Goal: Task Accomplishment & Management: Use online tool/utility

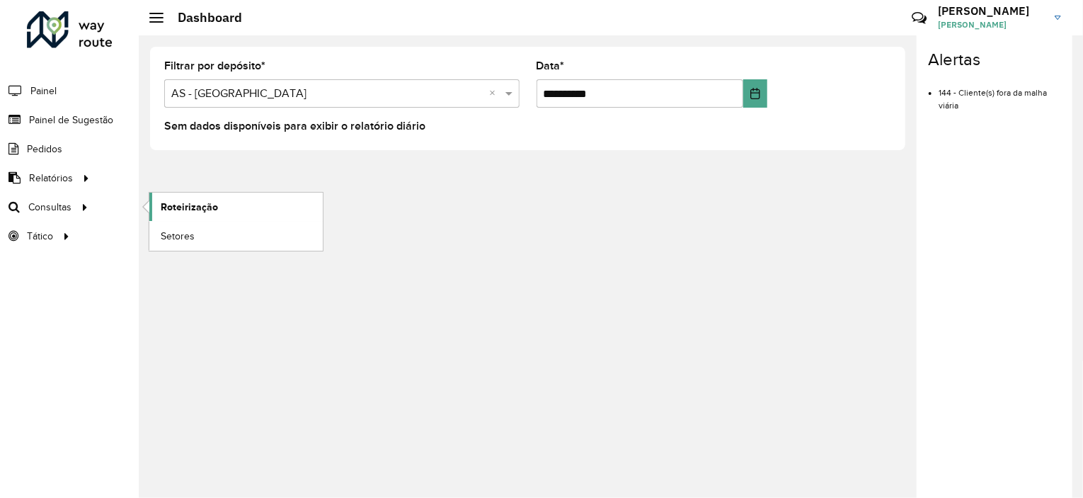
click at [181, 209] on span "Roteirização" at bounding box center [189, 207] width 57 height 15
click at [955, 101] on li "144 - Cliente(s) fora da malha viária" at bounding box center [999, 94] width 122 height 36
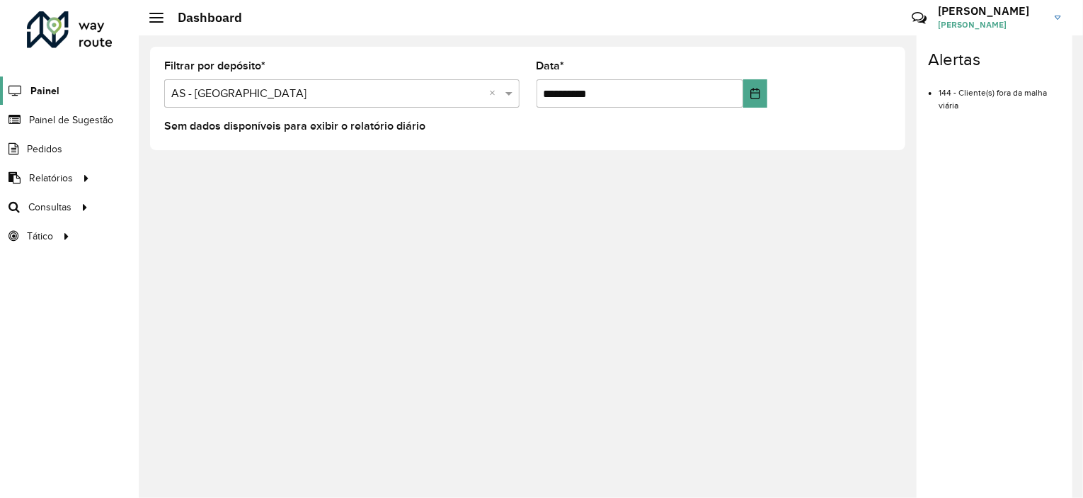
click at [54, 88] on span "Painel" at bounding box center [44, 91] width 29 height 15
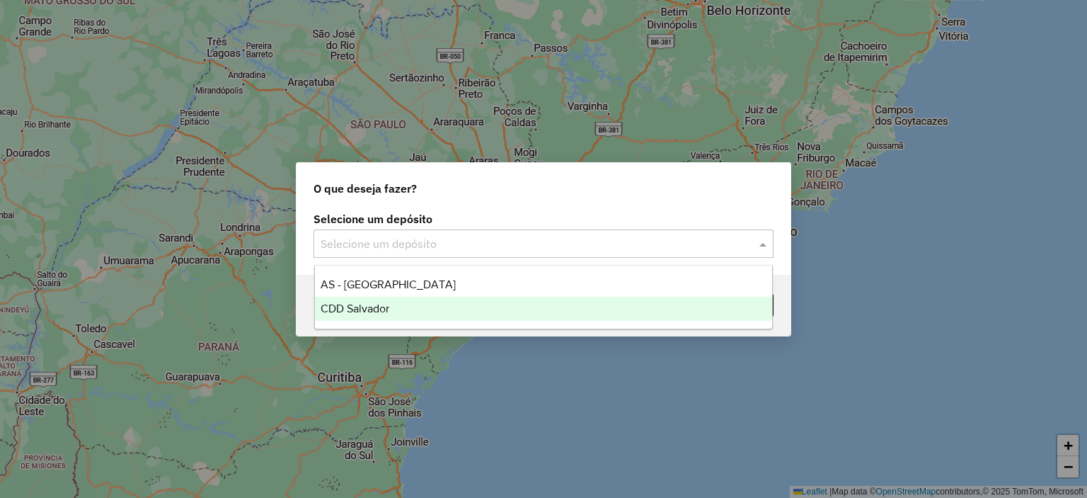
drag, startPoint x: 372, startPoint y: 248, endPoint x: 364, endPoint y: 311, distance: 63.6
click at [364, 311] on span "CDD Salvador" at bounding box center [355, 308] width 69 height 12
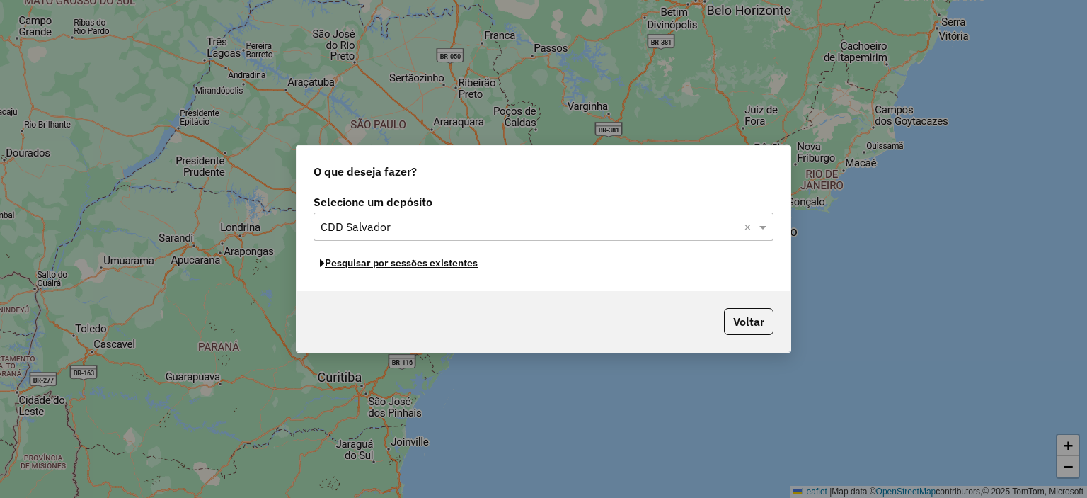
click at [412, 265] on button "Pesquisar por sessões existentes" at bounding box center [399, 263] width 171 height 22
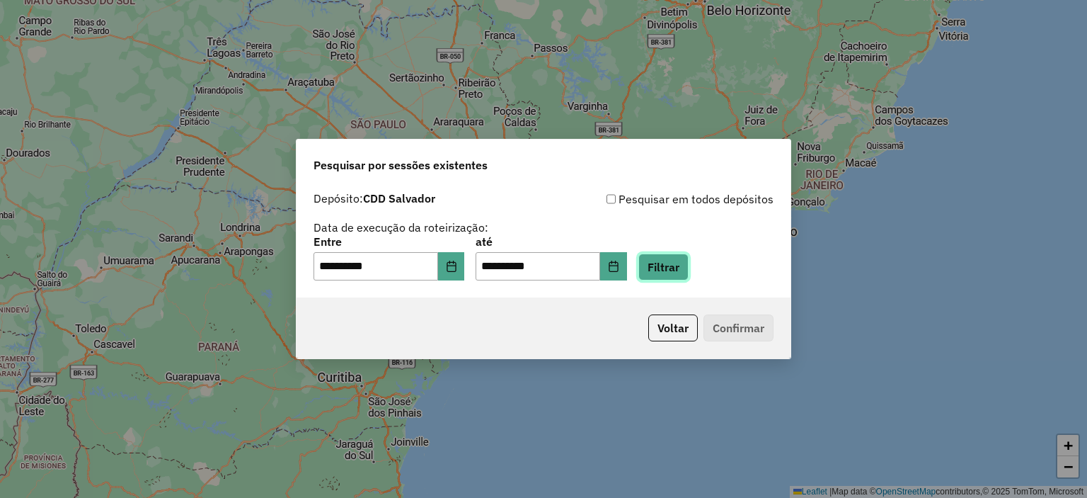
click at [687, 272] on button "Filtrar" at bounding box center [663, 266] width 50 height 27
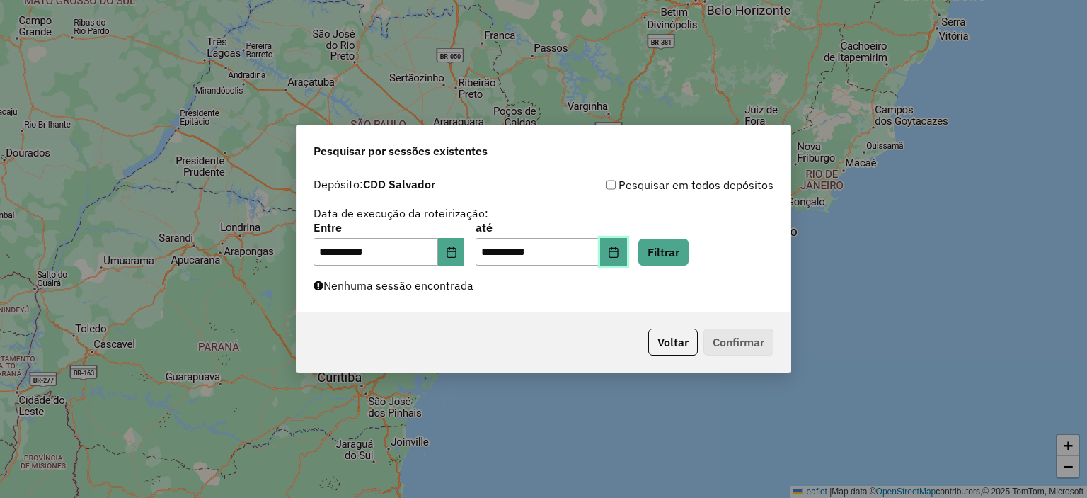
click at [618, 254] on icon "Choose Date" at bounding box center [613, 251] width 9 height 11
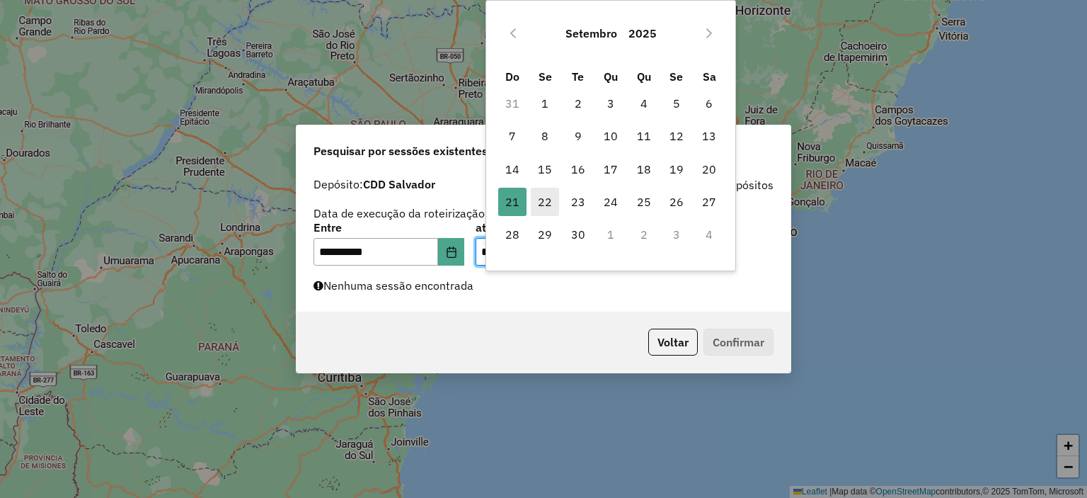
click at [543, 204] on span "22" at bounding box center [545, 202] width 28 height 28
type input "**********"
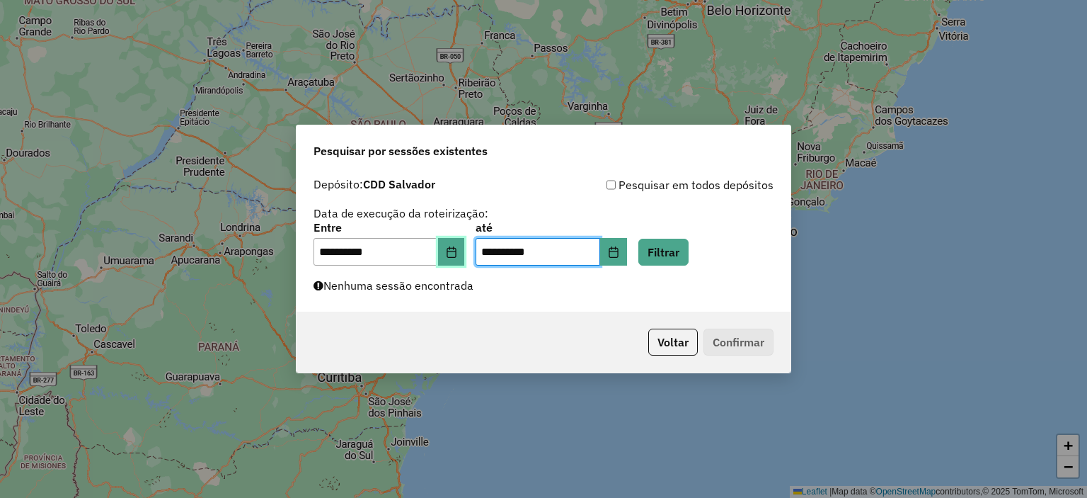
click at [456, 251] on icon "Choose Date" at bounding box center [451, 251] width 11 height 11
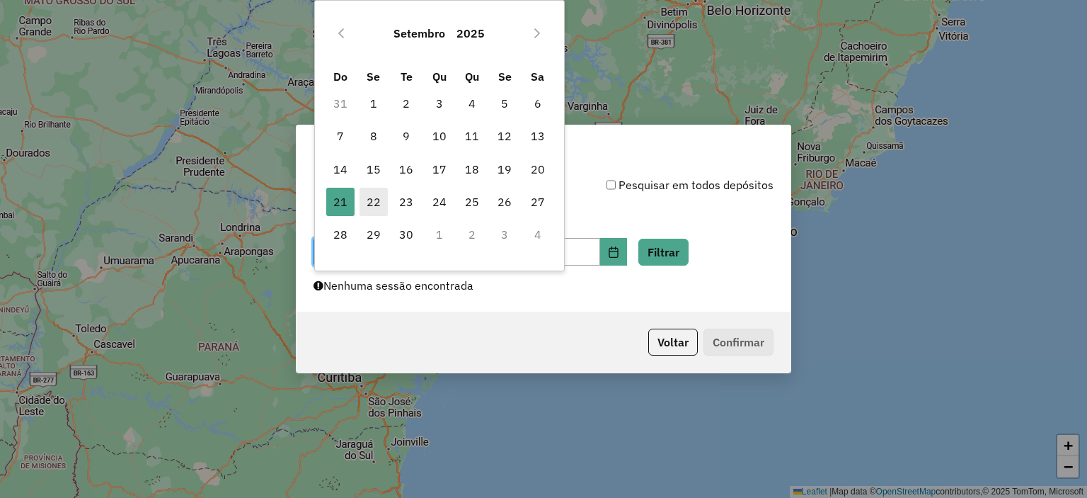
click at [374, 207] on span "22" at bounding box center [374, 202] width 28 height 28
type input "**********"
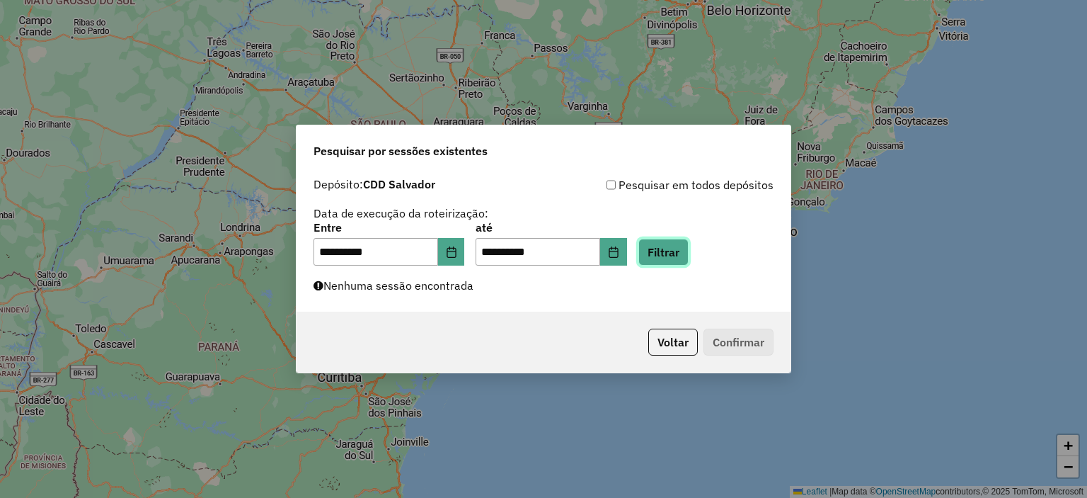
click at [689, 255] on button "Filtrar" at bounding box center [663, 252] width 50 height 27
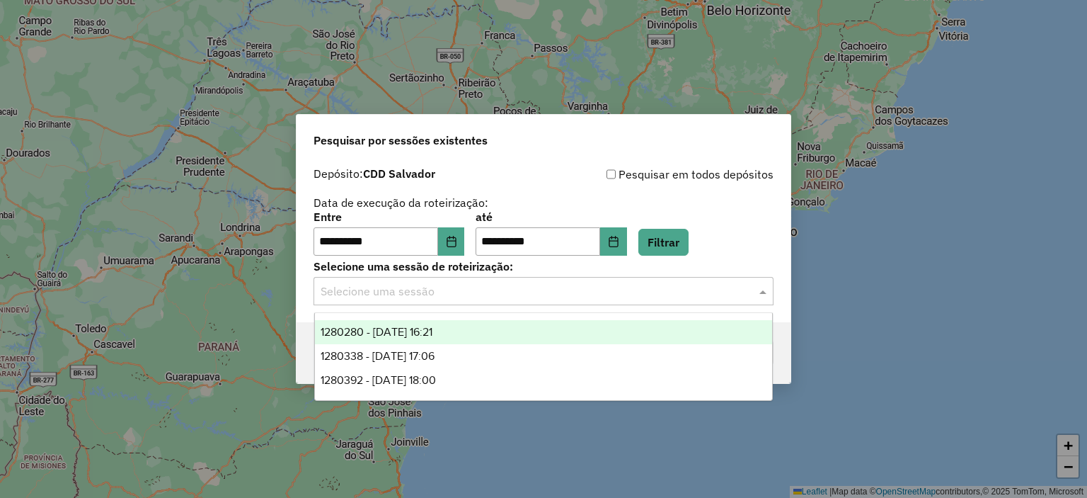
drag, startPoint x: 611, startPoint y: 304, endPoint x: 542, endPoint y: 303, distance: 68.7
click at [542, 303] on div "Selecione uma sessão" at bounding box center [544, 291] width 460 height 28
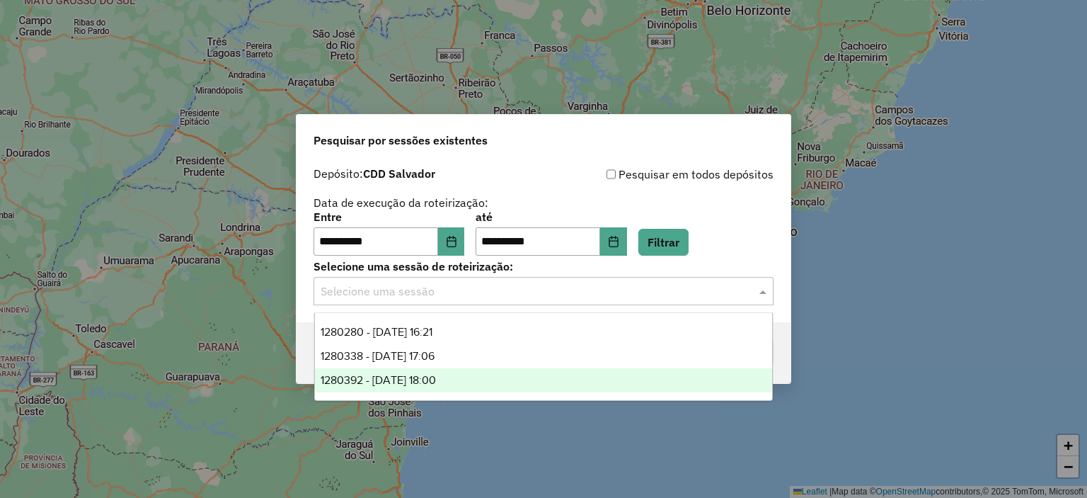
click at [436, 377] on span "1280392 - 22/09/2025 18:00" at bounding box center [378, 380] width 115 height 12
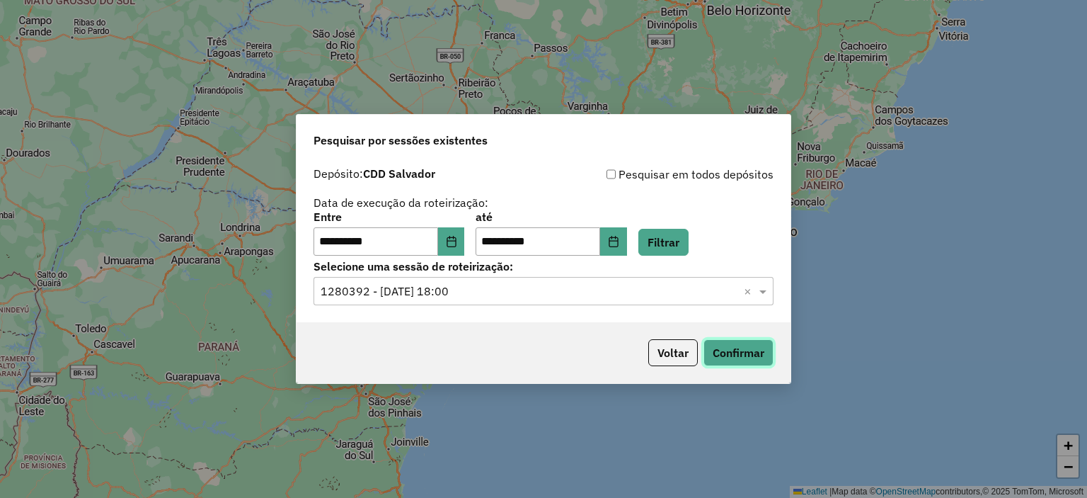
click at [733, 347] on button "Confirmar" at bounding box center [738, 352] width 70 height 27
click at [529, 292] on input "text" at bounding box center [530, 291] width 418 height 17
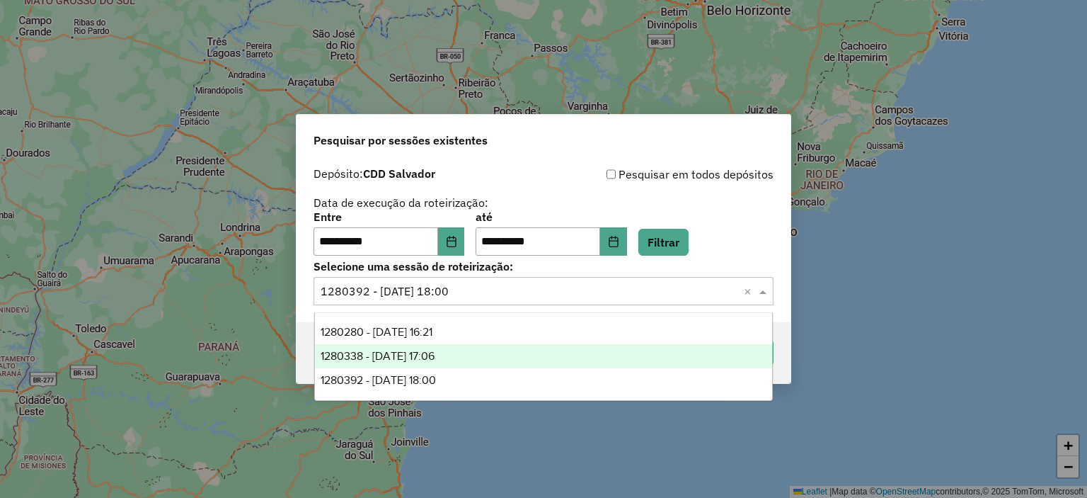
click at [435, 358] on span "1280338 - 22/09/2025 17:06" at bounding box center [378, 356] width 114 height 12
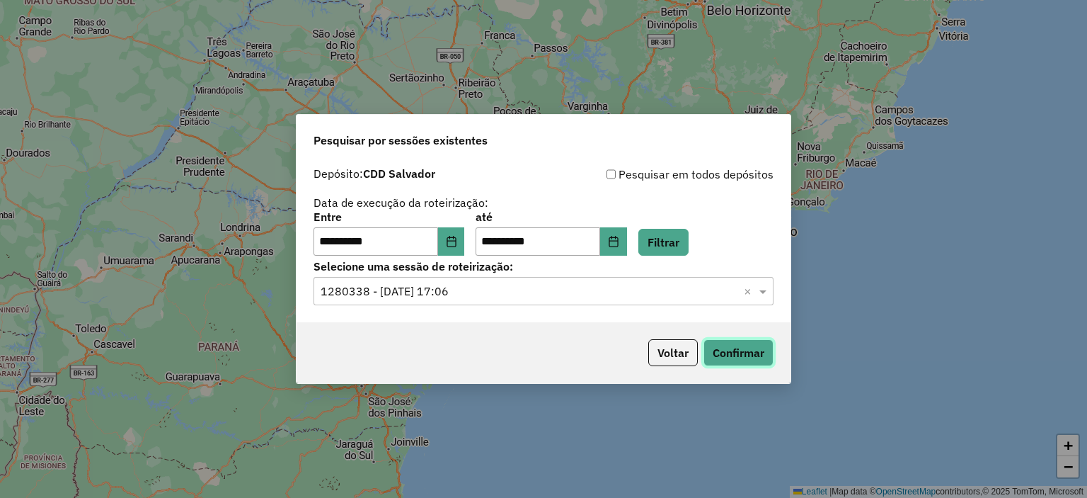
click at [719, 353] on button "Confirmar" at bounding box center [738, 352] width 70 height 27
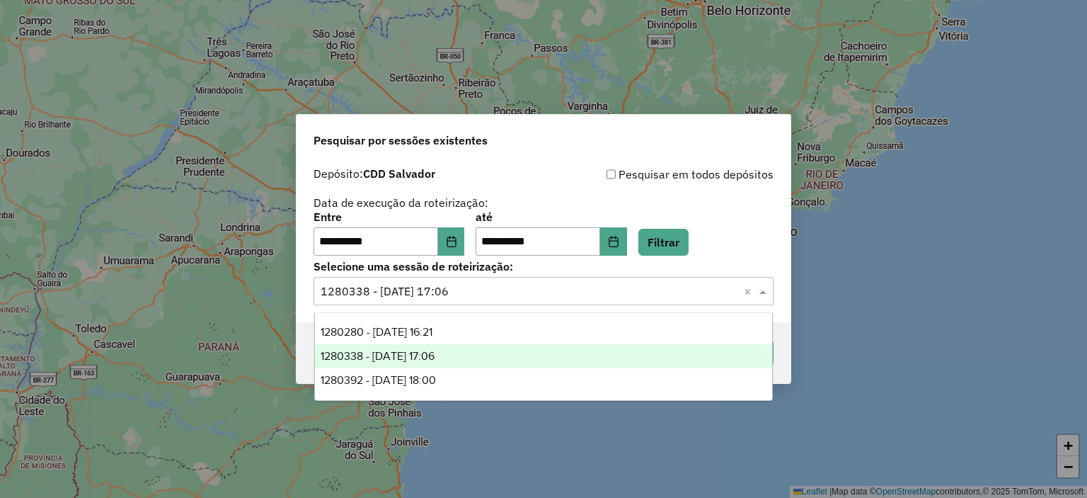
drag, startPoint x: 531, startPoint y: 298, endPoint x: 473, endPoint y: 331, distance: 66.9
click at [473, 331] on div "1280280 - 22/09/2025 16:21" at bounding box center [544, 332] width 458 height 24
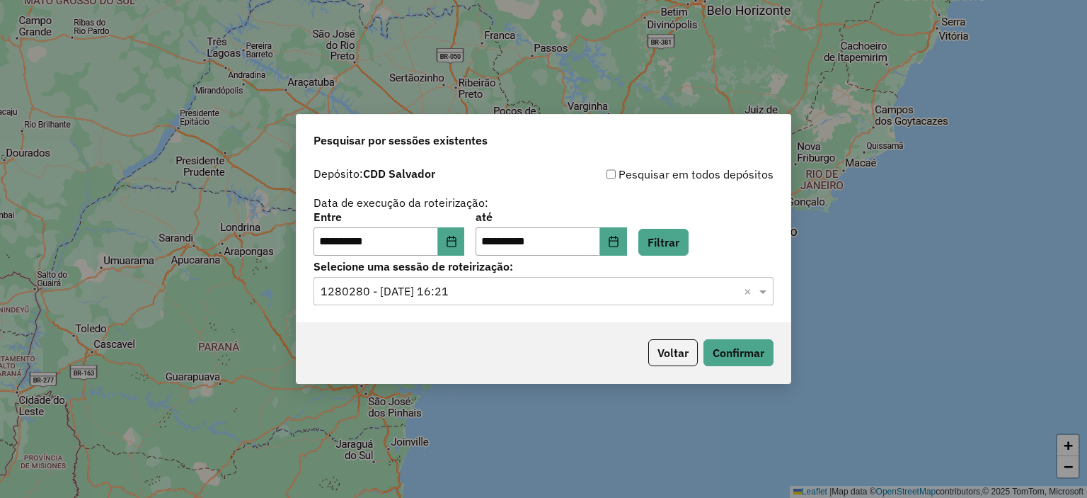
click at [707, 333] on div "Voltar Confirmar" at bounding box center [544, 352] width 494 height 61
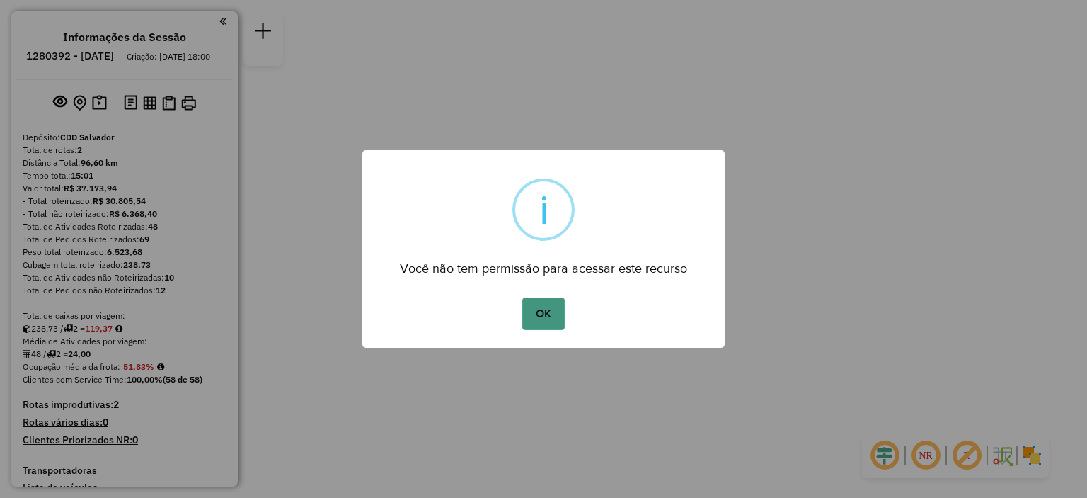
click at [540, 316] on button "OK" at bounding box center [543, 313] width 42 height 33
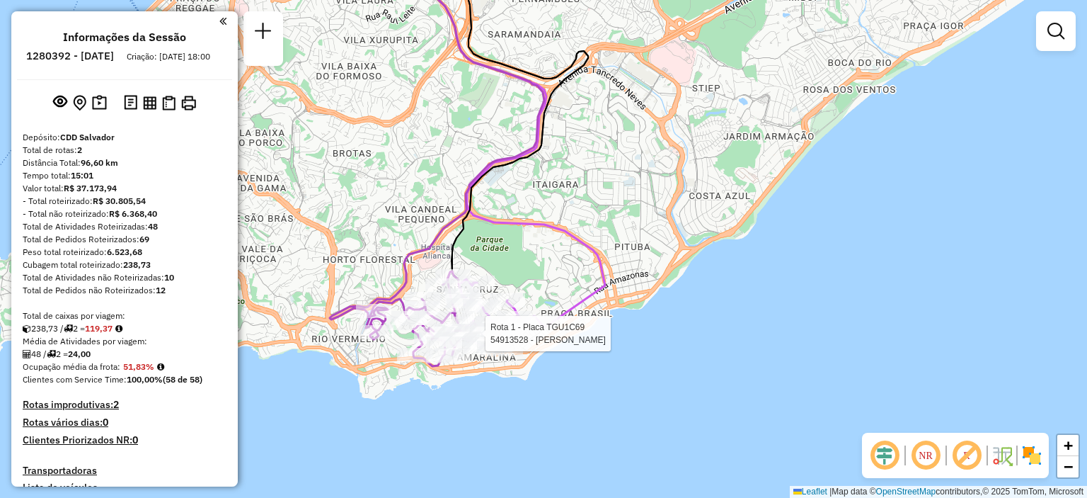
select select "**********"
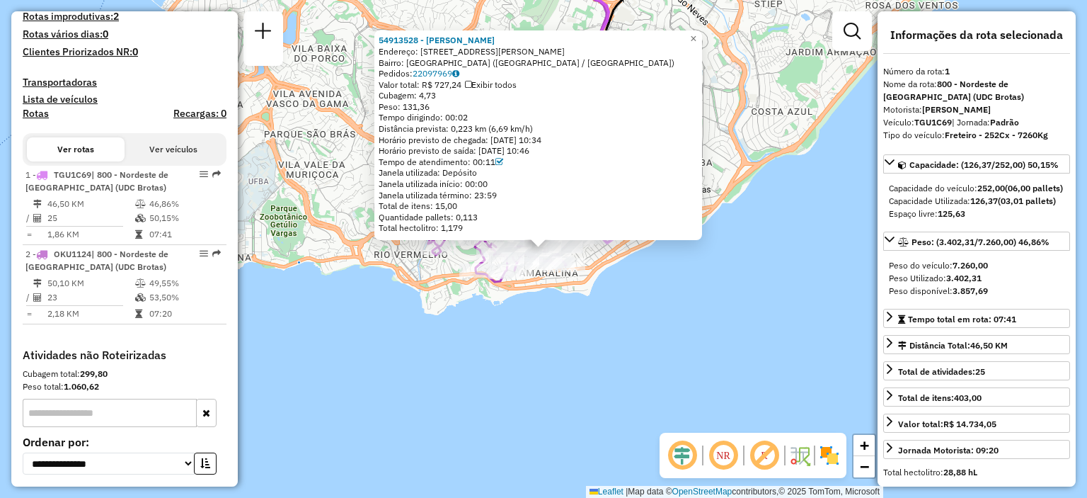
scroll to position [484, 0]
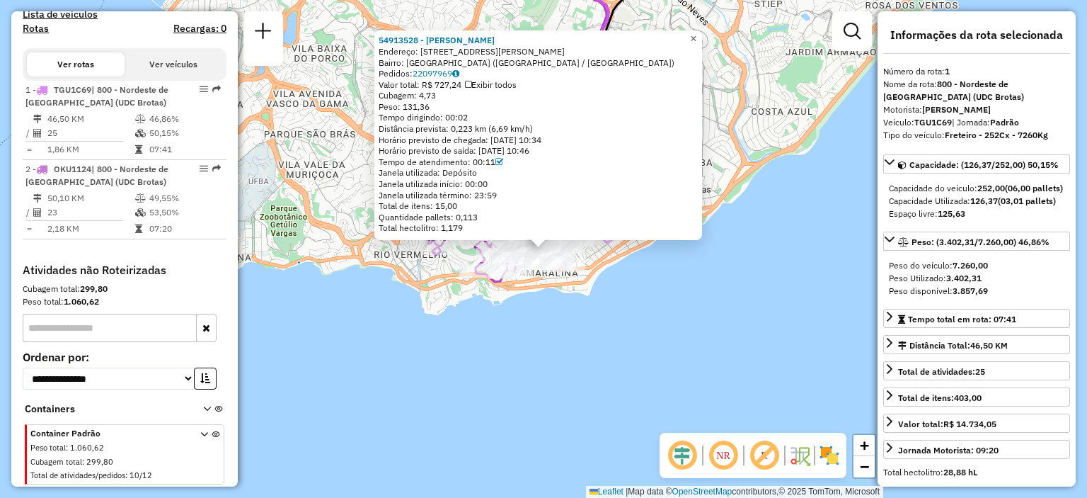
click at [696, 33] on span "×" at bounding box center [693, 39] width 6 height 12
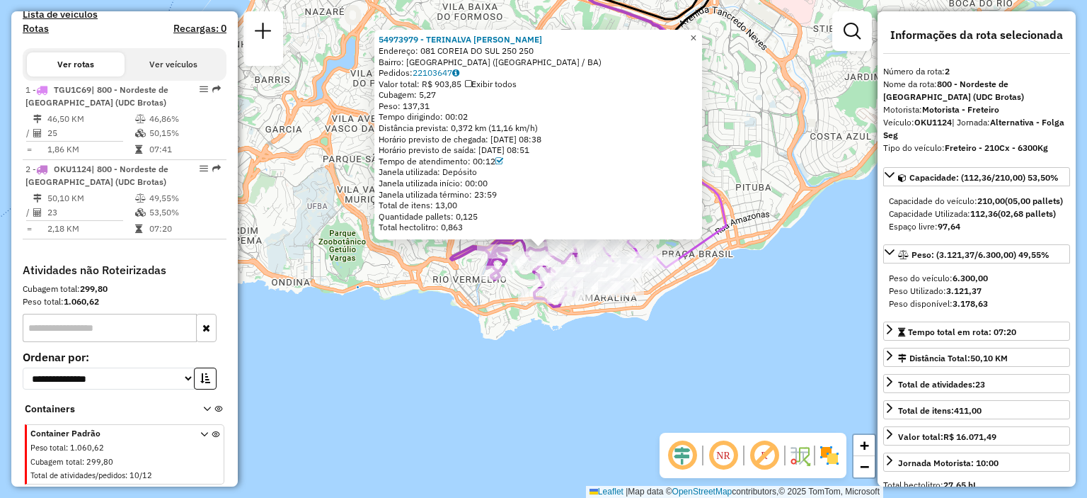
click at [702, 35] on link "×" at bounding box center [693, 38] width 17 height 17
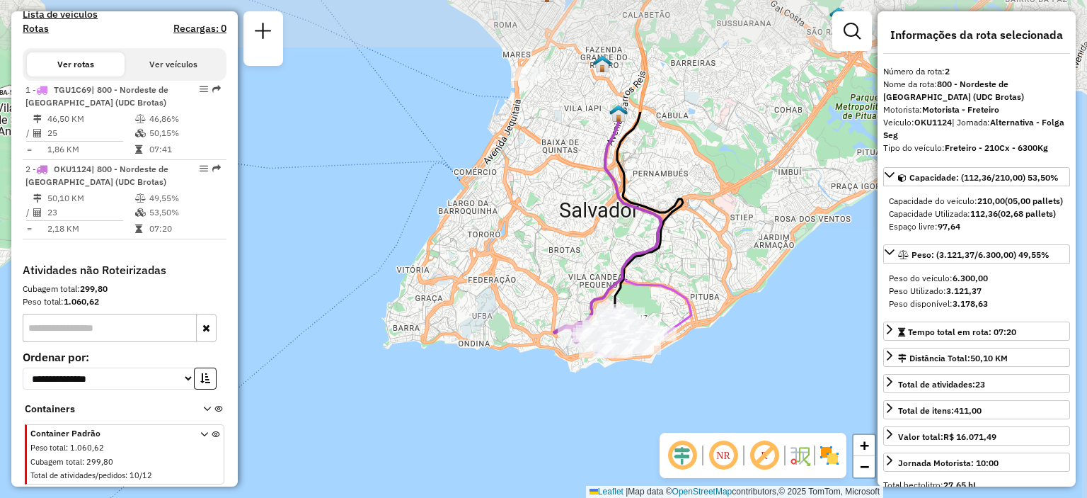
drag, startPoint x: 723, startPoint y: 62, endPoint x: 694, endPoint y: 223, distance: 163.8
click at [694, 223] on div "Janela de atendimento Grade de atendimento Capacidade Transportadoras Veículos …" at bounding box center [543, 249] width 1087 height 498
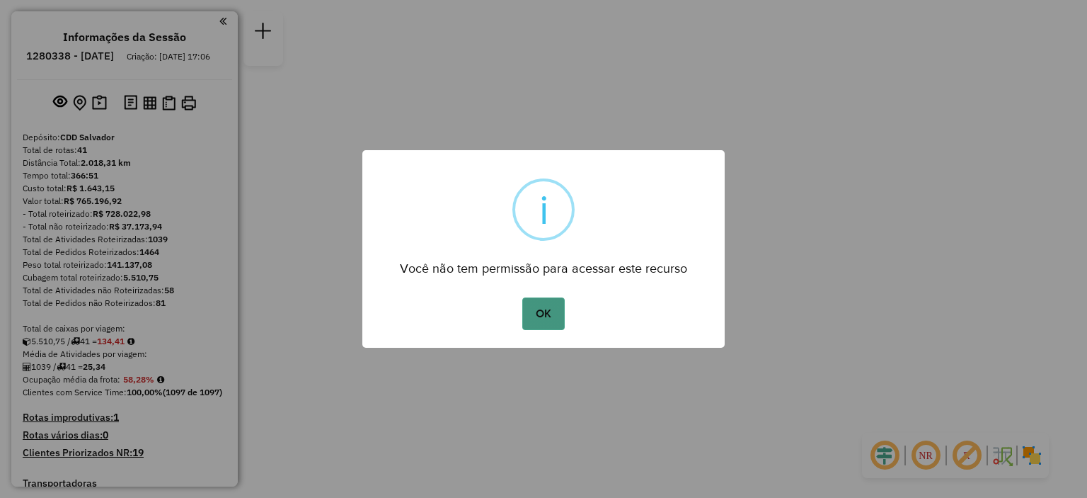
click at [555, 309] on button "OK" at bounding box center [543, 313] width 42 height 33
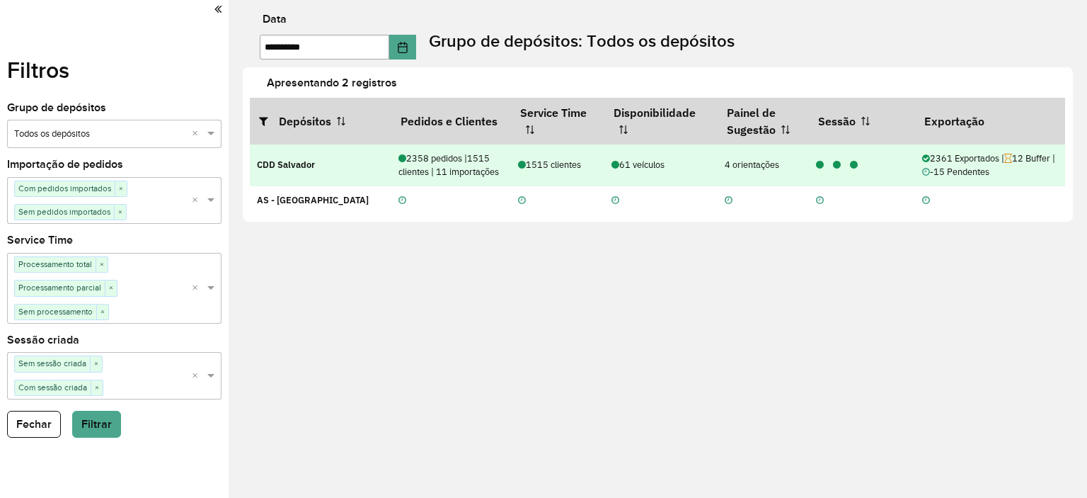
click at [766, 166] on div "4 orientações" at bounding box center [763, 164] width 76 height 13
click at [950, 174] on span "-15 Pendentes" at bounding box center [955, 172] width 67 height 12
click at [934, 171] on span "-15 Pendentes" at bounding box center [955, 172] width 67 height 12
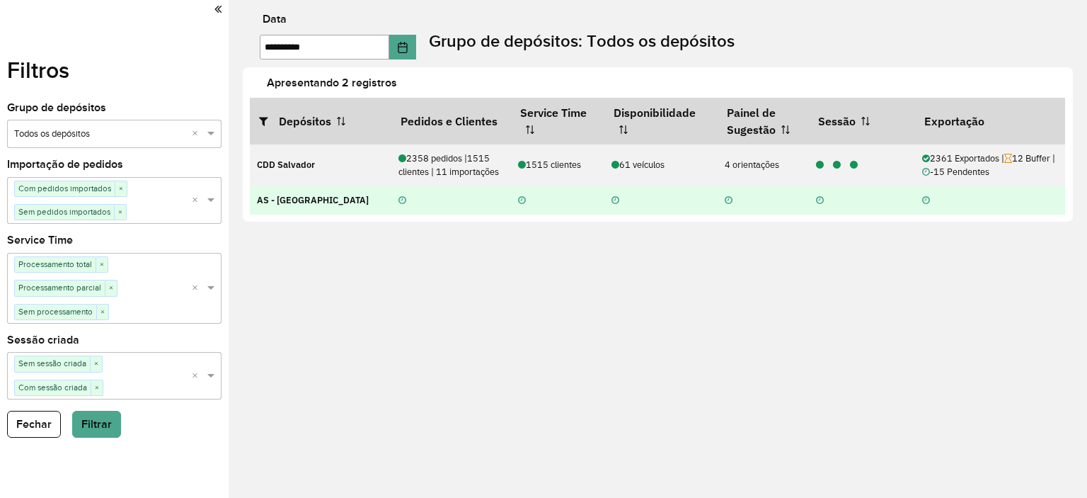
click at [821, 202] on icon at bounding box center [820, 200] width 8 height 9
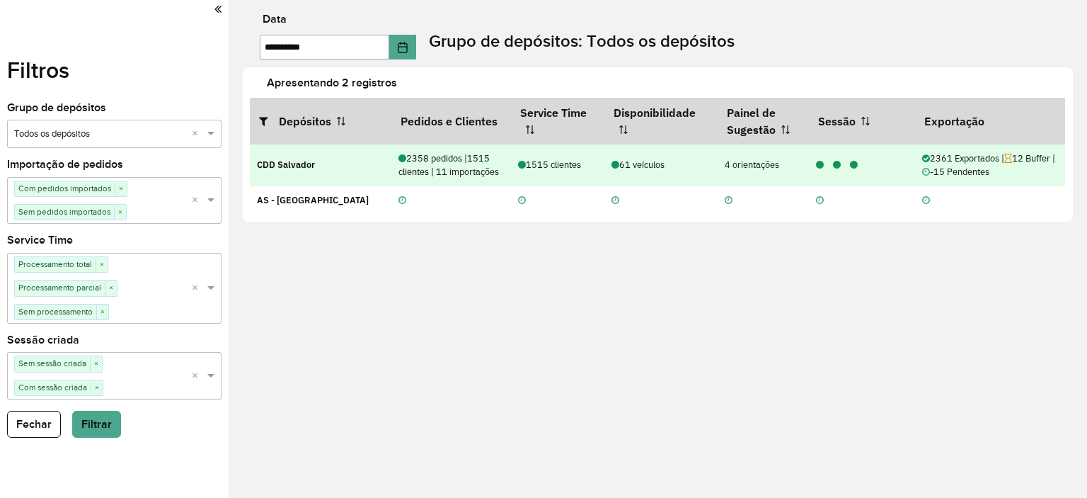
click at [623, 169] on div "61 veículos" at bounding box center [660, 164] width 98 height 13
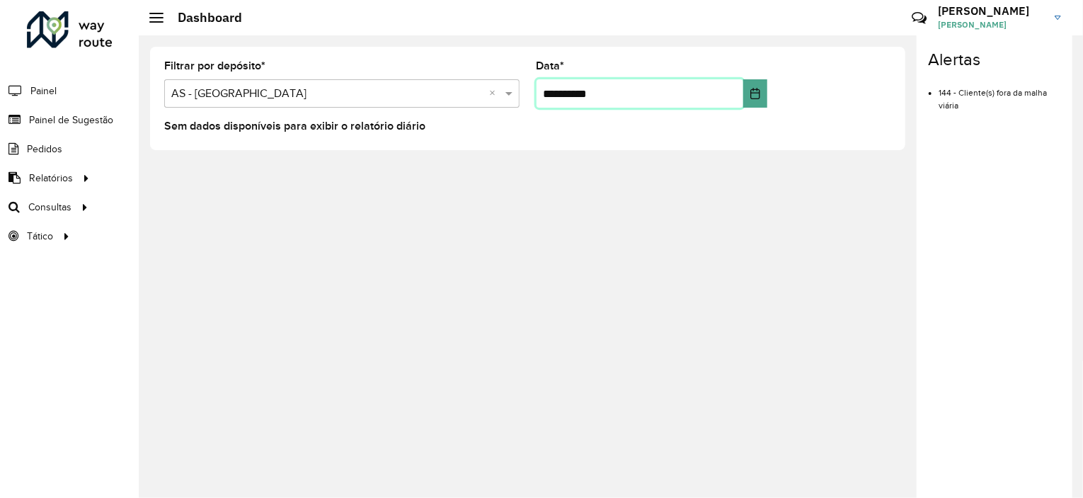
drag, startPoint x: 731, startPoint y: 93, endPoint x: 638, endPoint y: 96, distance: 93.4
click at [638, 96] on input "**********" at bounding box center [639, 93] width 207 height 28
click at [559, 93] on input "**********" at bounding box center [639, 93] width 207 height 28
click at [556, 93] on input "**********" at bounding box center [639, 93] width 207 height 28
drag, startPoint x: 578, startPoint y: 134, endPoint x: 562, endPoint y: 95, distance: 42.6
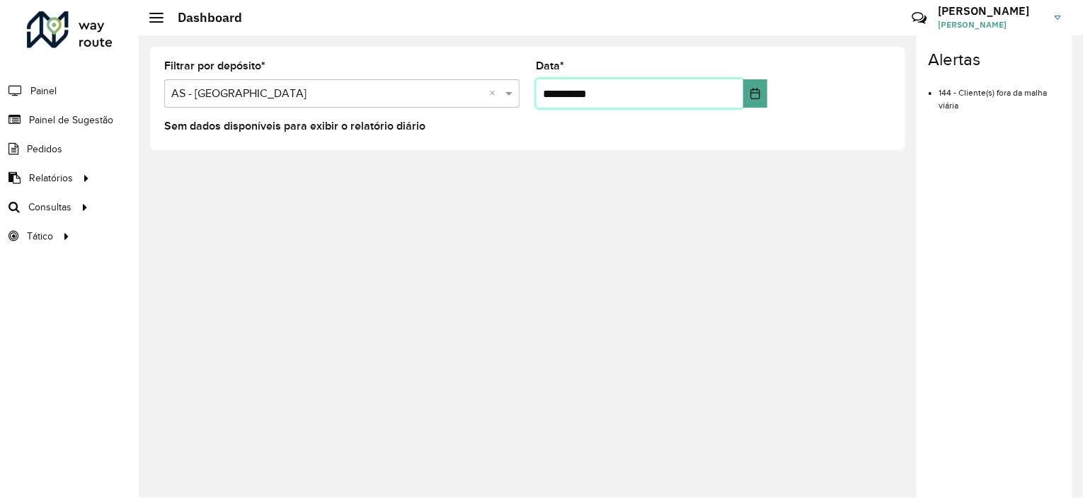
click at [562, 95] on input "**********" at bounding box center [639, 93] width 207 height 28
click at [551, 93] on input "**********" at bounding box center [639, 93] width 207 height 28
drag, startPoint x: 556, startPoint y: 92, endPoint x: 518, endPoint y: 97, distance: 37.8
click at [518, 97] on formly-group "**********" at bounding box center [528, 90] width 744 height 58
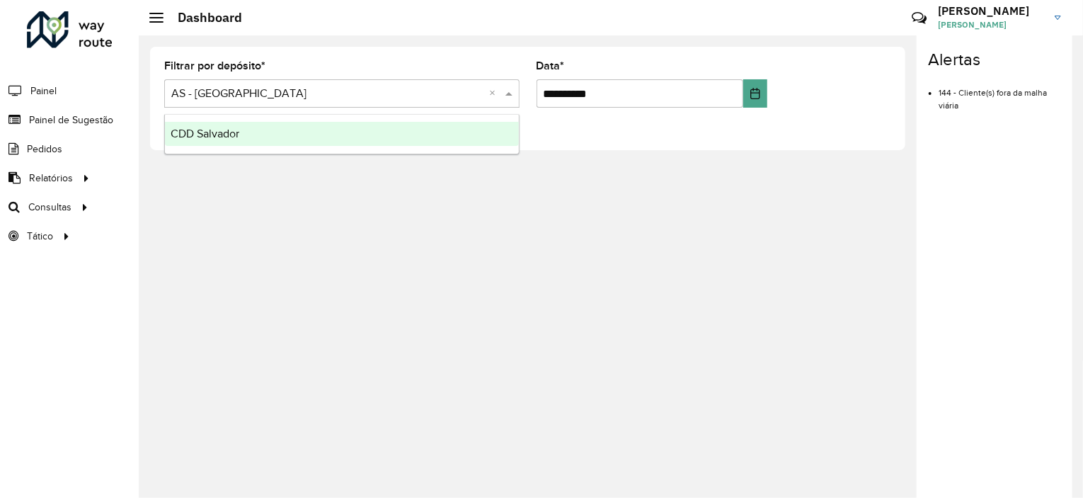
click at [482, 94] on input "text" at bounding box center [327, 94] width 313 height 17
click at [415, 133] on div "CDD Salvador" at bounding box center [342, 134] width 354 height 24
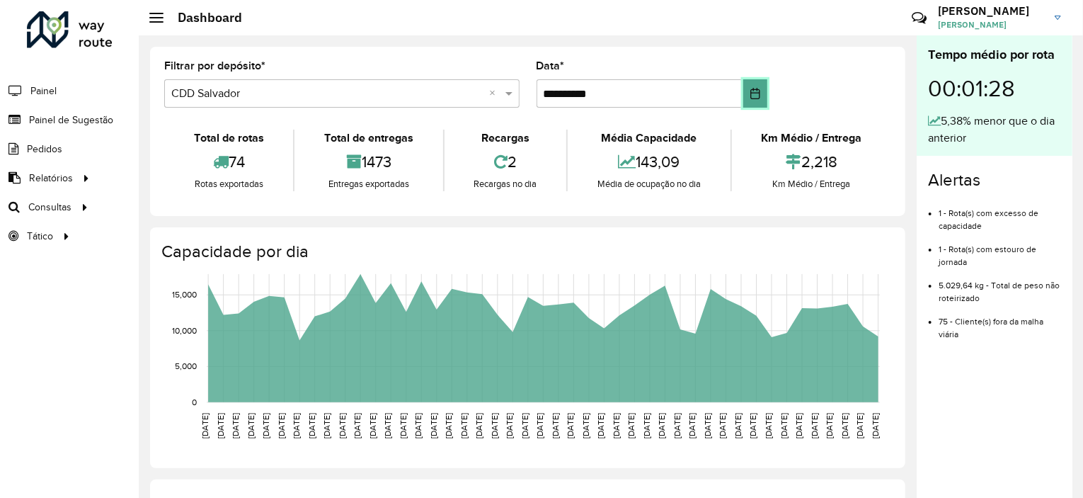
click at [762, 90] on button "Choose Date" at bounding box center [755, 93] width 24 height 28
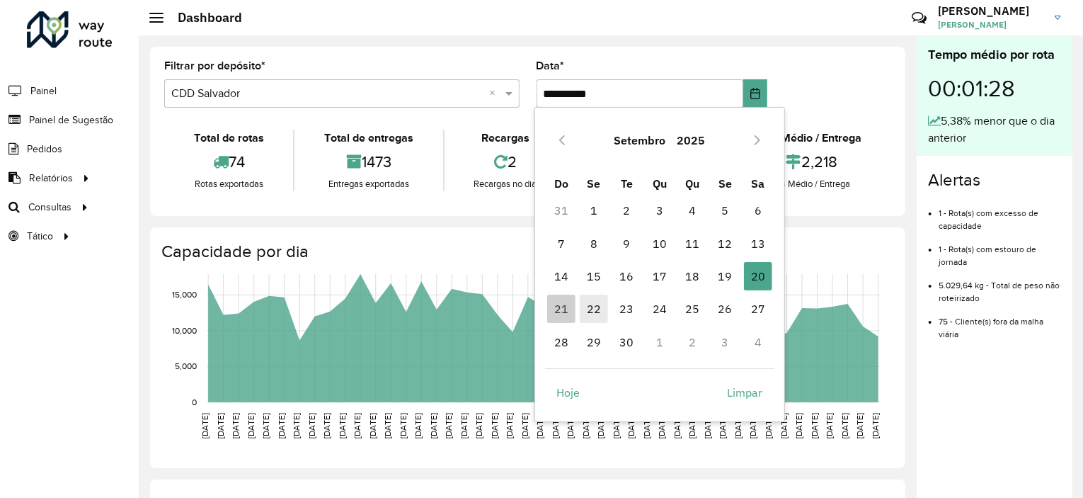
click at [595, 306] on span "22" at bounding box center [594, 308] width 28 height 28
type input "**********"
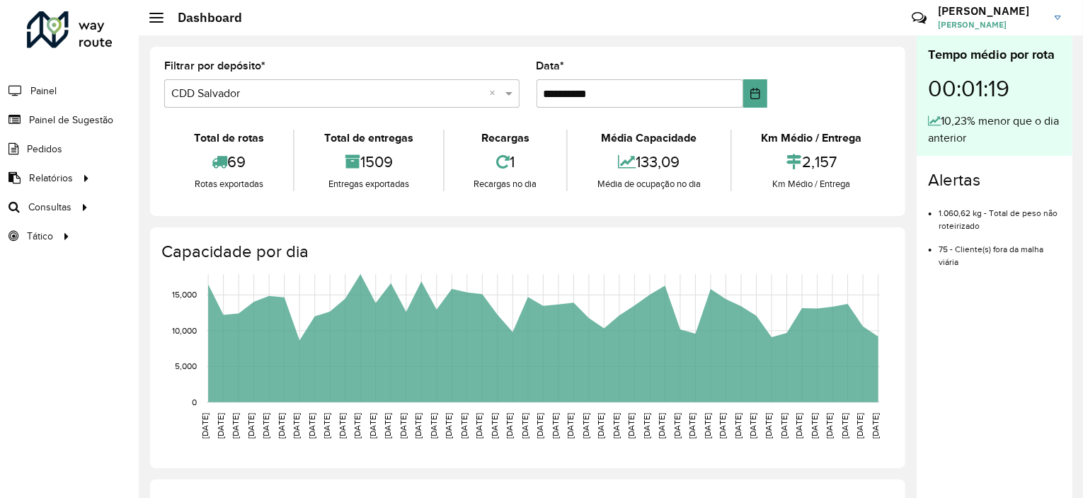
click at [226, 162] on div "69" at bounding box center [229, 161] width 122 height 30
click at [502, 163] on icon at bounding box center [502, 162] width 13 height 16
click at [348, 155] on icon at bounding box center [353, 162] width 16 height 16
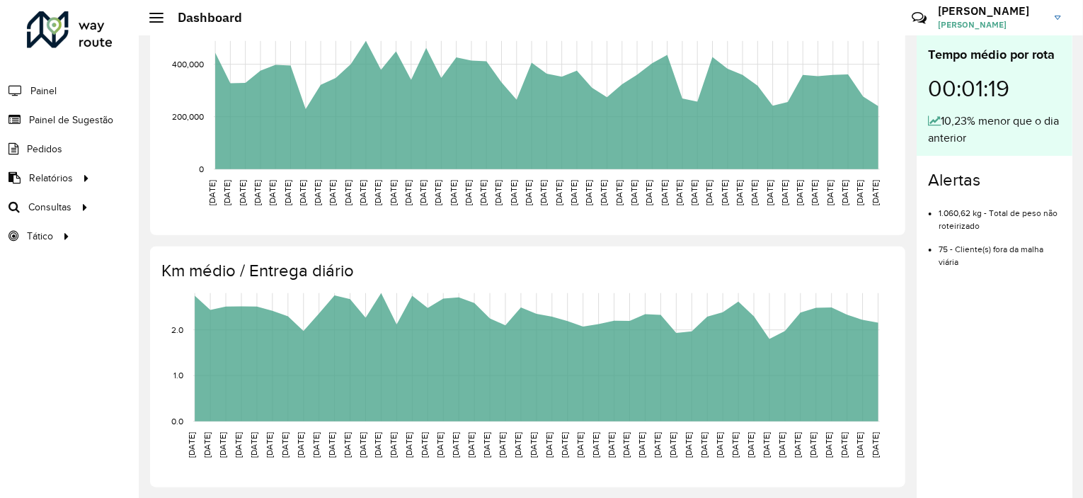
scroll to position [6, 0]
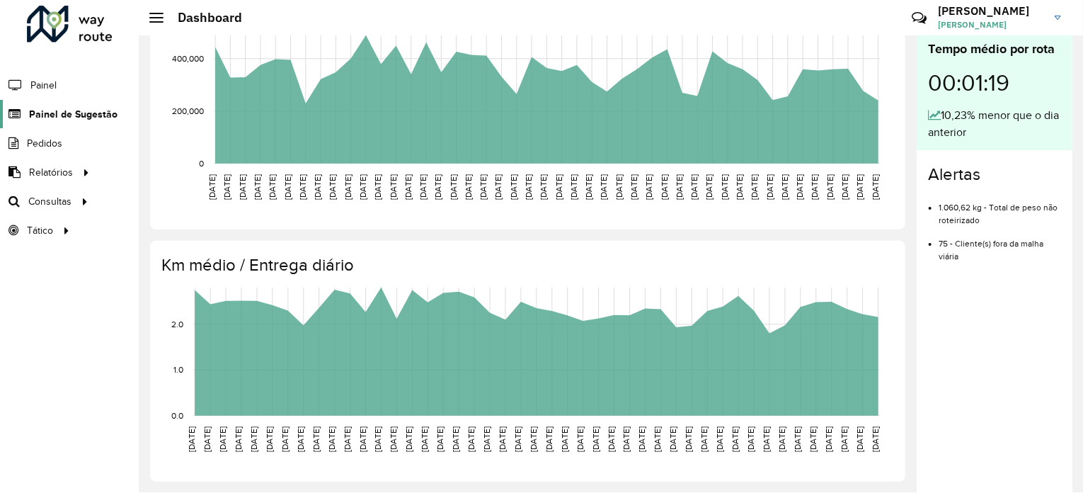
click at [80, 113] on span "Painel de Sugestão" at bounding box center [73, 114] width 88 height 15
